Goal: Task Accomplishment & Management: Manage account settings

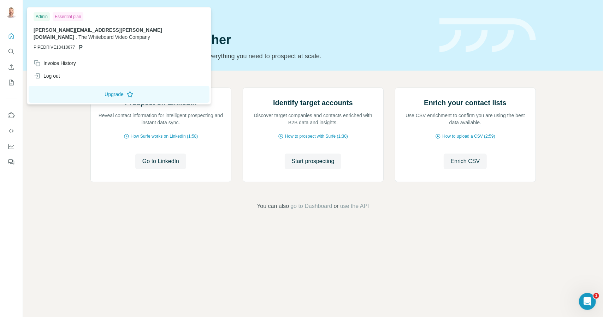
click at [44, 19] on div "Admin" at bounding box center [42, 16] width 16 height 8
click at [61, 62] on div "Invoice History" at bounding box center [55, 63] width 42 height 7
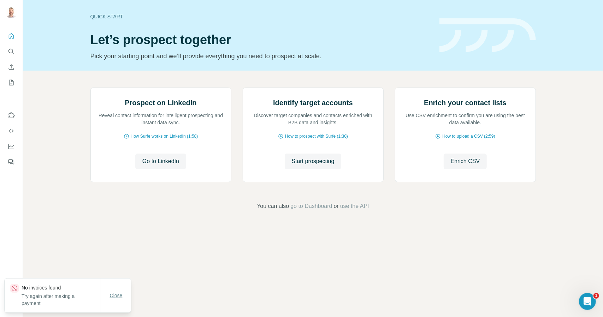
click at [118, 295] on span "Close" at bounding box center [116, 295] width 13 height 7
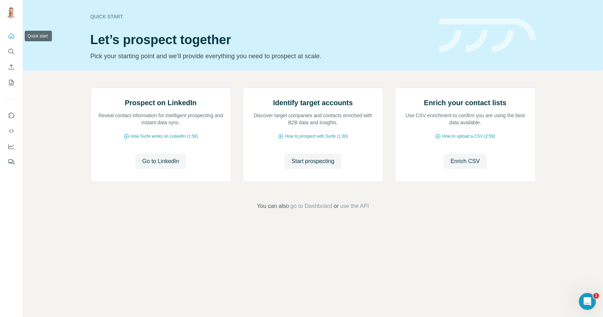
click at [14, 35] on icon "Quick start" at bounding box center [11, 35] width 7 height 7
click at [11, 34] on icon "Quick start" at bounding box center [11, 35] width 7 height 7
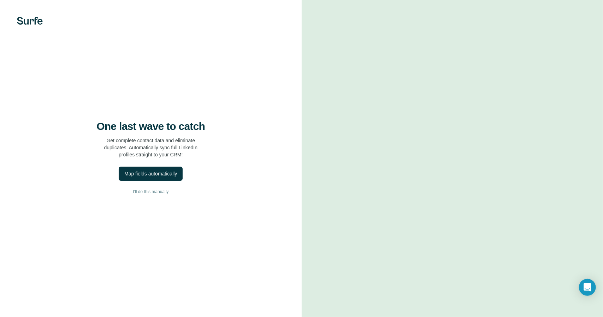
drag, startPoint x: 91, startPoint y: 139, endPoint x: 98, endPoint y: 132, distance: 10.5
click at [98, 132] on h4 "One last wave to catch" at bounding box center [150, 126] width 108 height 13
click at [282, 118] on div "One last wave to catch Get complete contact data and eliminate duplicates. Auto…" at bounding box center [150, 158] width 301 height 317
